Goal: Task Accomplishment & Management: Manage account settings

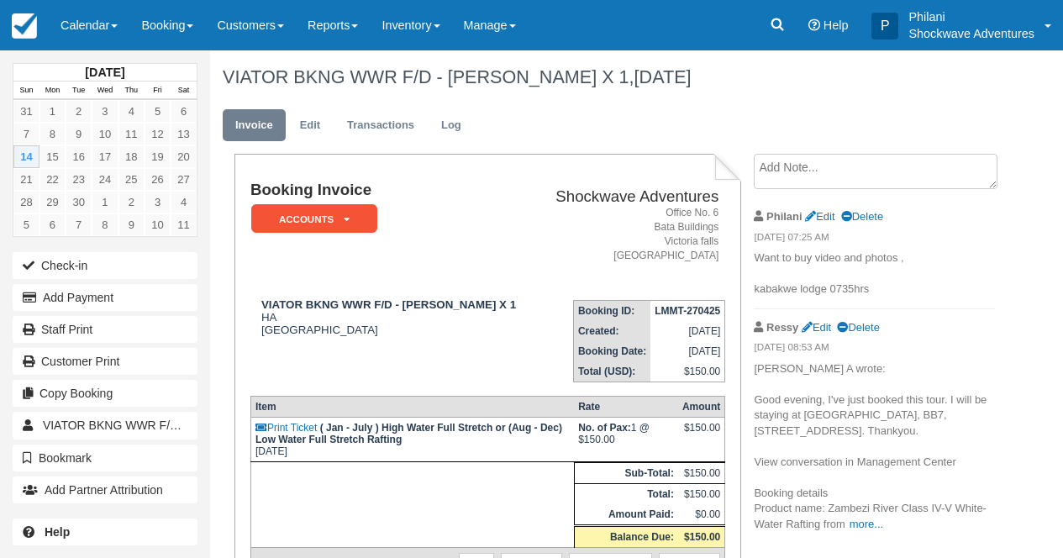
click at [96, 29] on link "Calendar" at bounding box center [89, 25] width 81 height 50
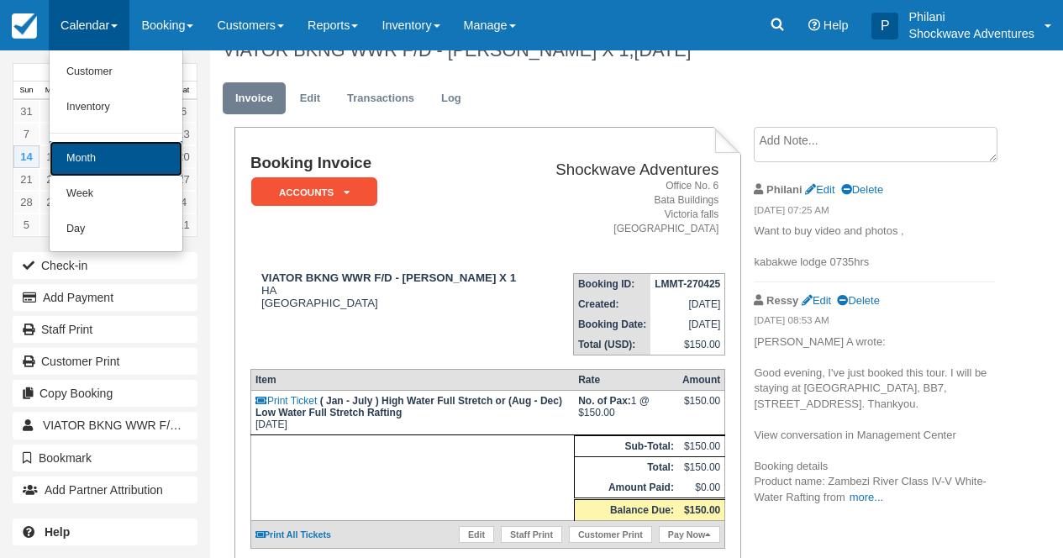
click at [116, 164] on link "Month" at bounding box center [116, 158] width 133 height 35
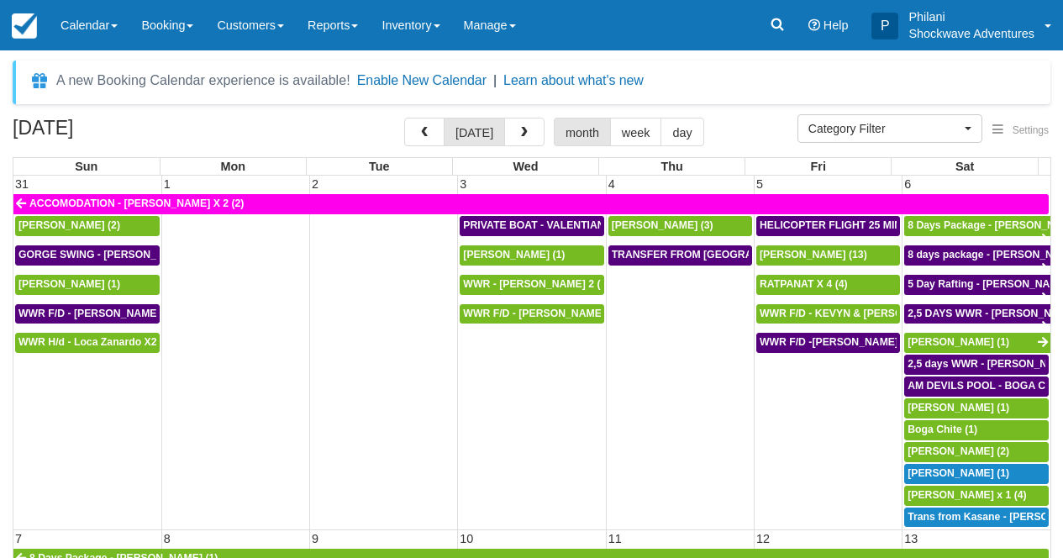
select select
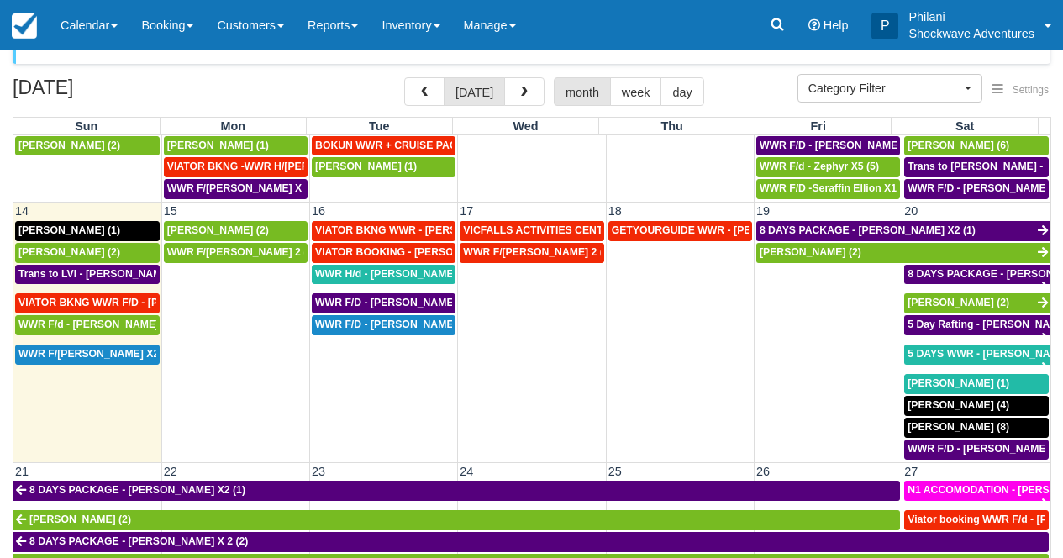
scroll to position [469, 0]
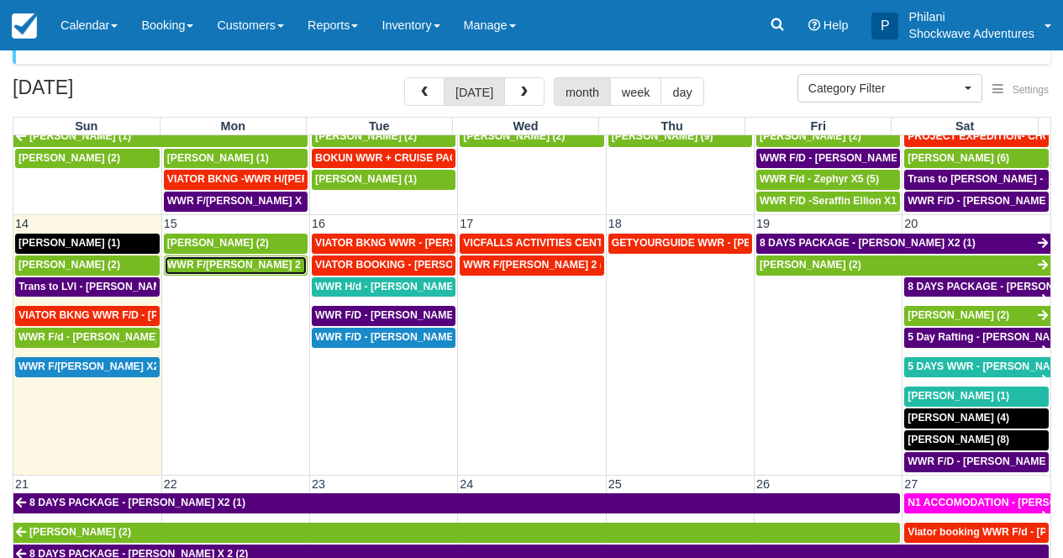
click at [275, 269] on span "WWR F/d - Richard X 2 (2)" at bounding box center [241, 265] width 149 height 12
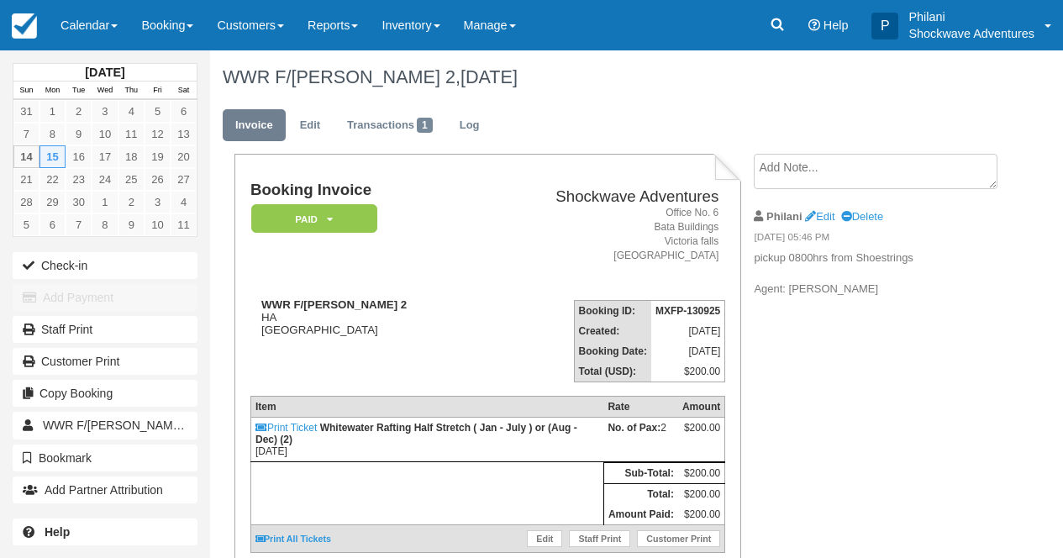
click at [546, 530] on link "Edit" at bounding box center [544, 538] width 35 height 17
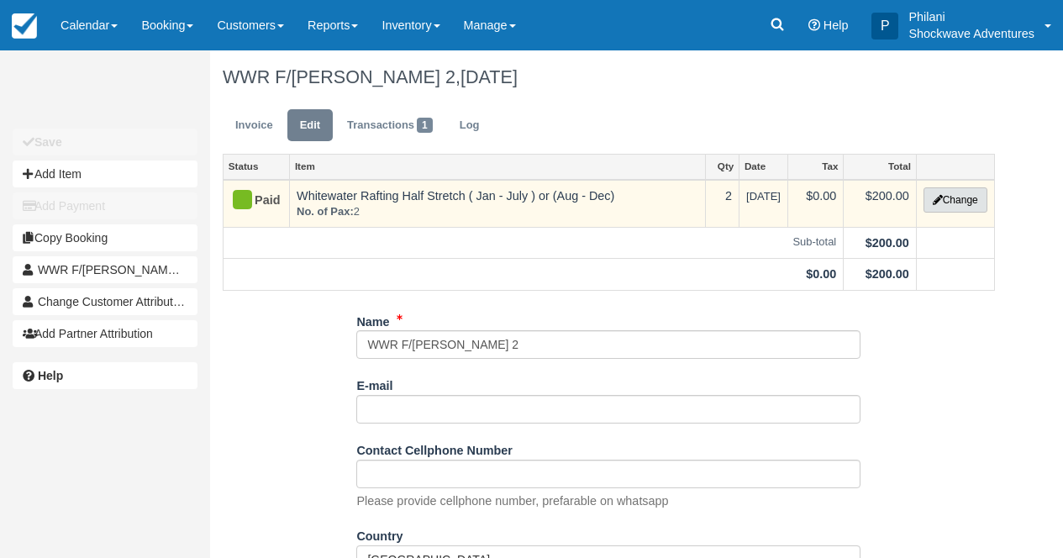
click at [963, 206] on button "Change" at bounding box center [956, 199] width 64 height 25
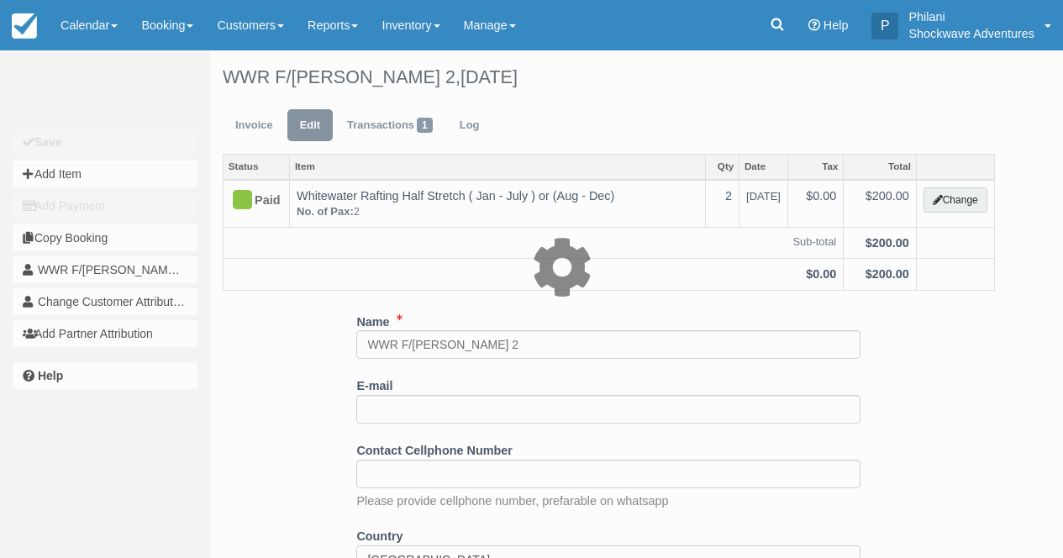
type input "200.00"
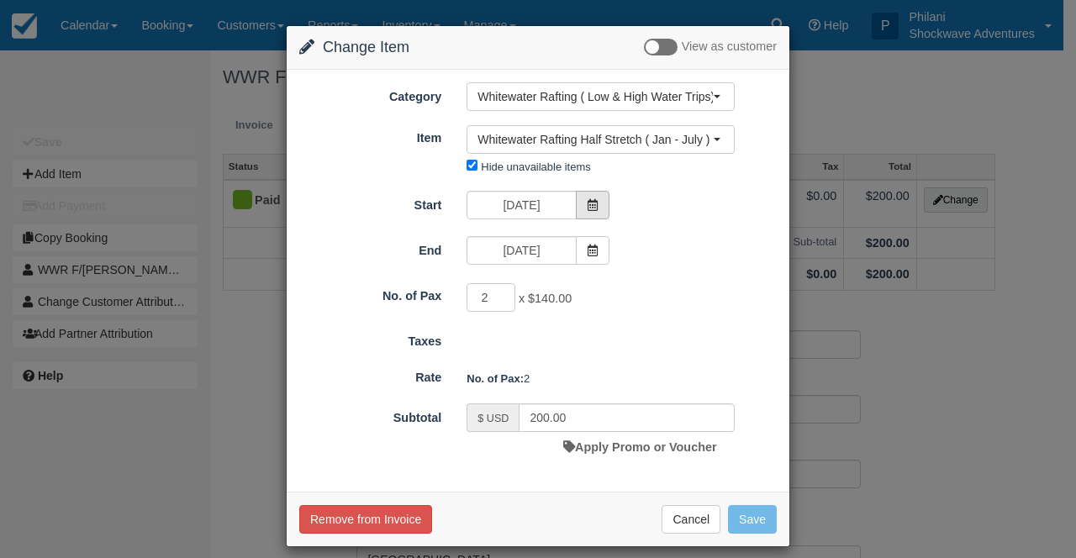
click at [576, 208] on span at bounding box center [593, 205] width 34 height 29
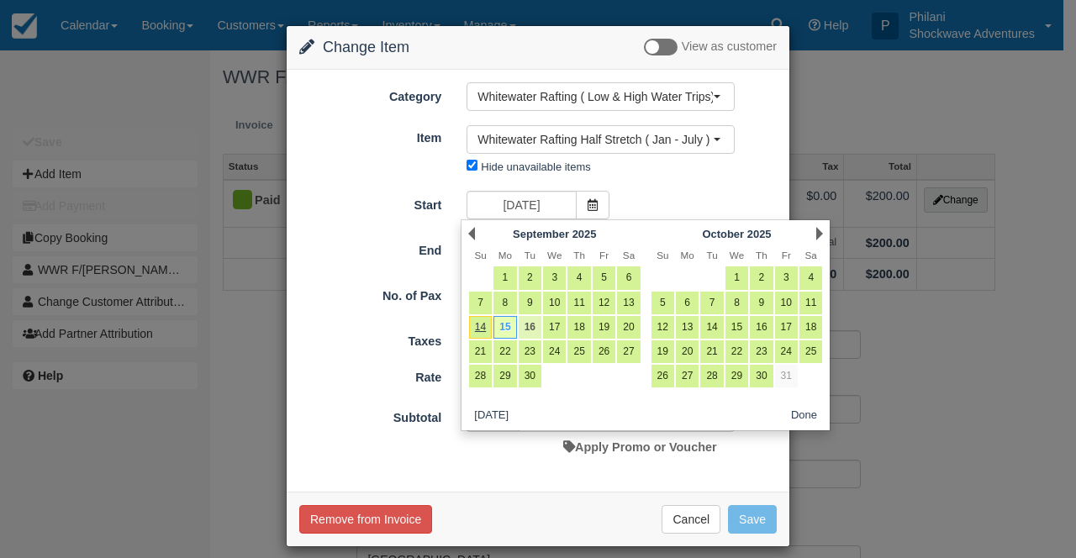
click at [530, 323] on link "16" at bounding box center [530, 327] width 23 height 23
type input "09/16/25"
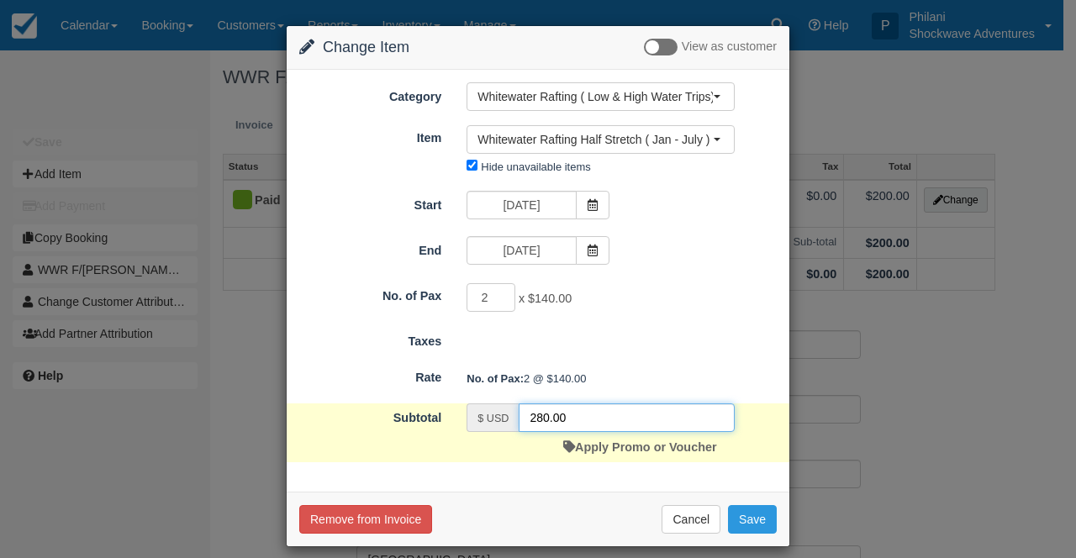
click at [540, 425] on input "280.00" at bounding box center [627, 418] width 216 height 29
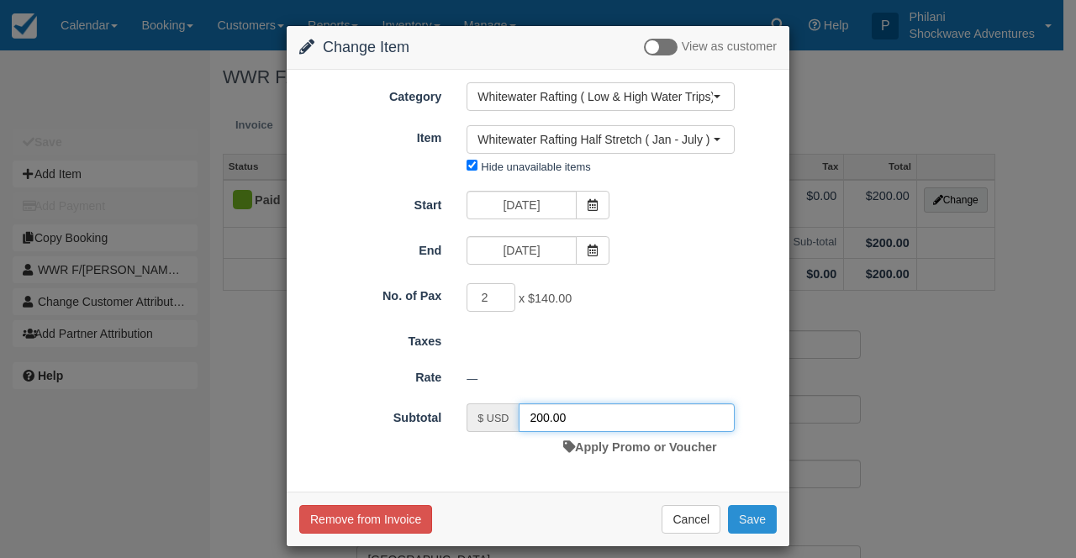
type input "200.00"
click at [747, 519] on button "Save" at bounding box center [752, 519] width 49 height 29
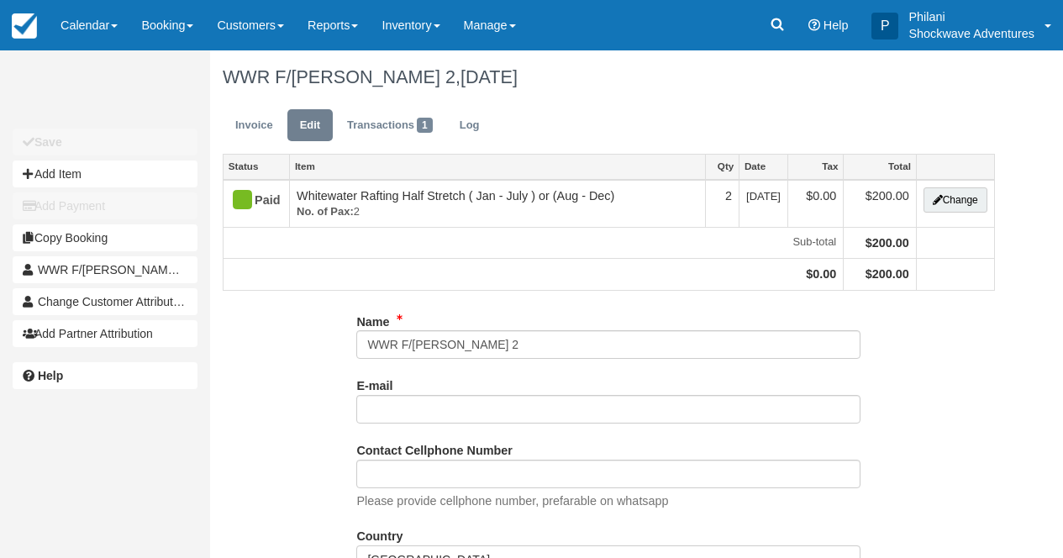
click at [251, 128] on link "Invoice" at bounding box center [254, 125] width 63 height 33
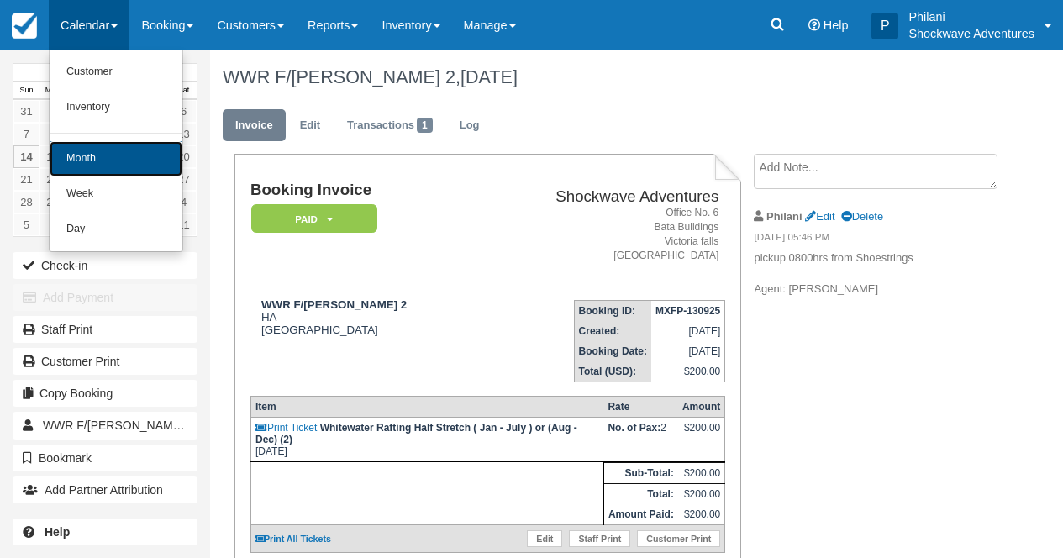
click at [109, 167] on link "Month" at bounding box center [116, 158] width 133 height 35
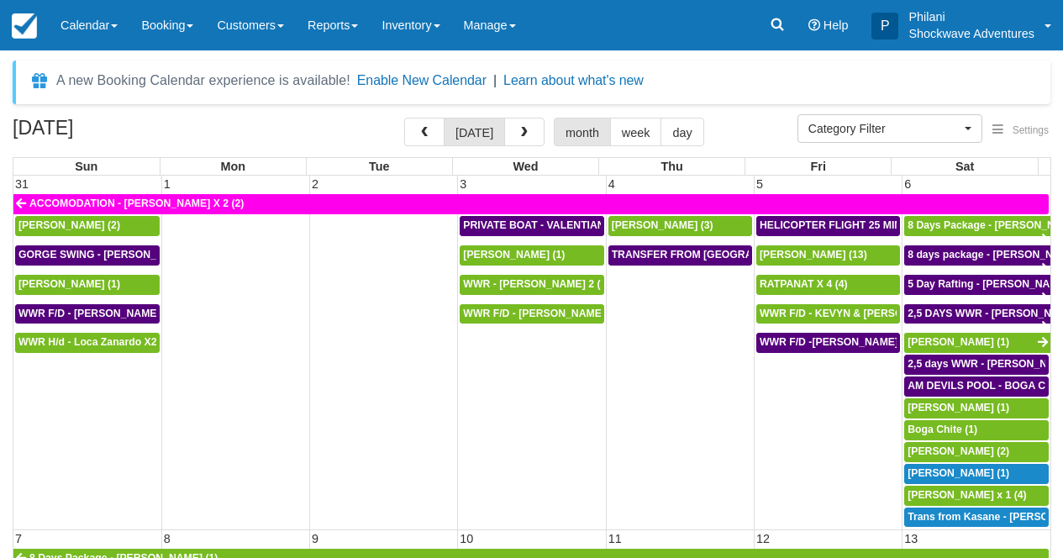
select select
